Goal: Complete application form: Complete application form

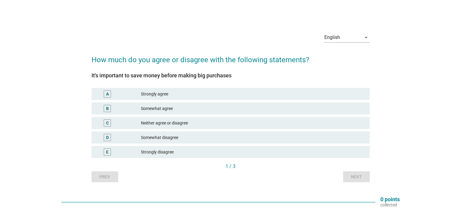
click at [171, 105] on div "Somewhat agree" at bounding box center [252, 108] width 223 height 7
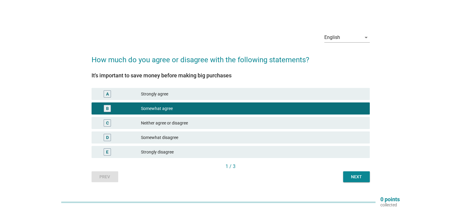
click at [363, 181] on button "Next" at bounding box center [356, 177] width 27 height 11
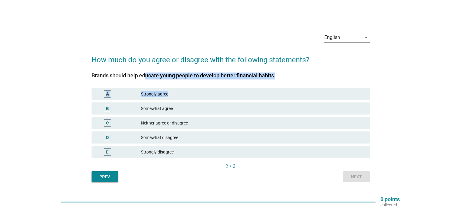
drag, startPoint x: 118, startPoint y: 77, endPoint x: 347, endPoint y: 82, distance: 229.3
click at [347, 82] on div "Brands should help educate young people to develop better financial habits A St…" at bounding box center [230, 118] width 278 height 91
click at [275, 79] on div "Brands should help educate young people to develop better financial habits" at bounding box center [230, 75] width 278 height 8
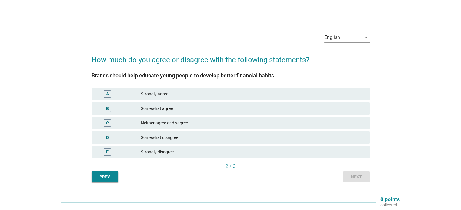
drag, startPoint x: 274, startPoint y: 76, endPoint x: 124, endPoint y: 84, distance: 150.5
click at [124, 84] on div "Brands should help educate young people to develop better financial habits A St…" at bounding box center [230, 118] width 278 height 91
drag, startPoint x: 121, startPoint y: 76, endPoint x: 202, endPoint y: 68, distance: 81.5
click at [202, 68] on div "Brands should help educate young people to develop better financial habits A St…" at bounding box center [230, 114] width 278 height 98
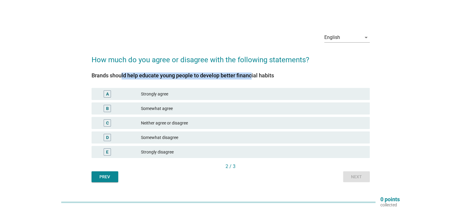
drag, startPoint x: 90, startPoint y: 76, endPoint x: 226, endPoint y: 72, distance: 136.3
click at [226, 72] on div "English arrow_drop_down How much do you agree or disagree with the following st…" at bounding box center [231, 105] width 288 height 164
click at [226, 72] on div "Brands should help educate young people to develop better financial habits A St…" at bounding box center [230, 114] width 278 height 98
click at [212, 76] on div "Brands should help educate young people to develop better financial habits" at bounding box center [230, 75] width 278 height 8
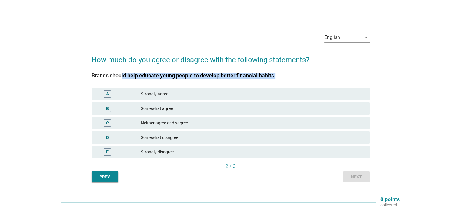
click at [212, 76] on div "Brands should help educate young people to develop better financial habits" at bounding box center [230, 75] width 278 height 8
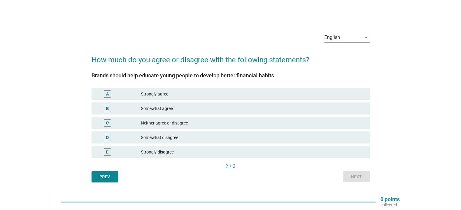
drag, startPoint x: 135, startPoint y: 75, endPoint x: 301, endPoint y: 70, distance: 166.0
click at [301, 70] on div "Brands should help educate young people to develop better financial habits A St…" at bounding box center [230, 114] width 278 height 98
click at [255, 78] on div "Brands should help educate young people to develop better financial habits" at bounding box center [230, 75] width 278 height 8
click at [155, 108] on div "Somewhat agree" at bounding box center [252, 108] width 223 height 7
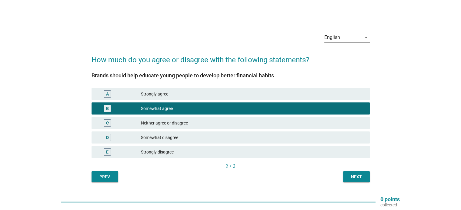
click at [346, 176] on button "Next" at bounding box center [356, 177] width 27 height 11
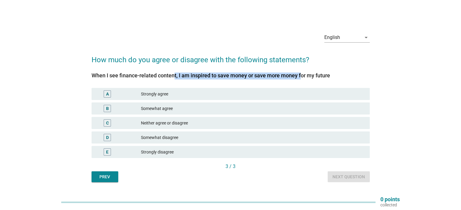
drag, startPoint x: 145, startPoint y: 77, endPoint x: 273, endPoint y: 71, distance: 127.9
click at [273, 71] on div "When I see finance-related content, I am inspired to save money or save more mo…" at bounding box center [230, 114] width 278 height 98
click at [192, 78] on div "When I see finance-related content, I am inspired to save money or save more mo…" at bounding box center [230, 75] width 278 height 8
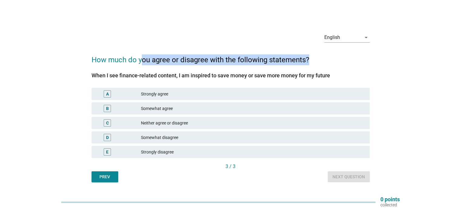
drag, startPoint x: 140, startPoint y: 60, endPoint x: 339, endPoint y: 52, distance: 199.7
click at [339, 52] on h2 "How much do you agree or disagree with the following statements?" at bounding box center [230, 56] width 278 height 17
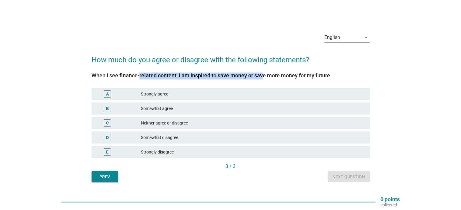
drag, startPoint x: 111, startPoint y: 72, endPoint x: 268, endPoint y: 71, distance: 156.3
click at [268, 71] on div "When I see finance-related content, I am inspired to save money or save more mo…" at bounding box center [230, 114] width 278 height 98
click at [257, 80] on div "When I see finance-related content, I am inspired to save money or save more mo…" at bounding box center [230, 118] width 278 height 91
click at [258, 74] on div "When I see finance-related content, I am inspired to save money or save more mo…" at bounding box center [230, 75] width 278 height 8
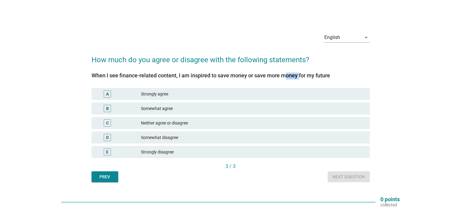
click at [258, 74] on div "When I see finance-related content, I am inspired to save money or save more mo…" at bounding box center [230, 75] width 278 height 8
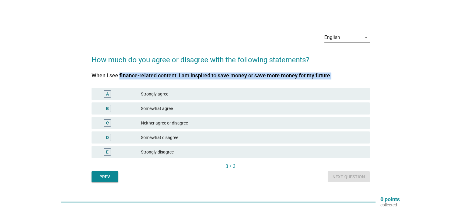
click at [258, 74] on div "When I see finance-related content, I am inspired to save money or save more mo…" at bounding box center [230, 75] width 278 height 8
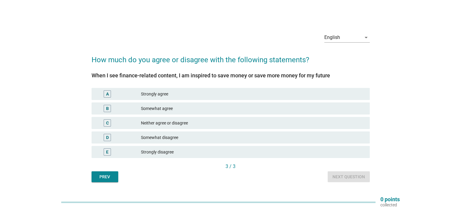
click at [149, 107] on div "Somewhat agree" at bounding box center [252, 108] width 223 height 7
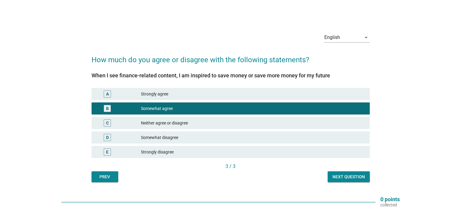
click at [368, 176] on button "Next question" at bounding box center [348, 177] width 42 height 11
